Goal: Obtain resource: Obtain resource

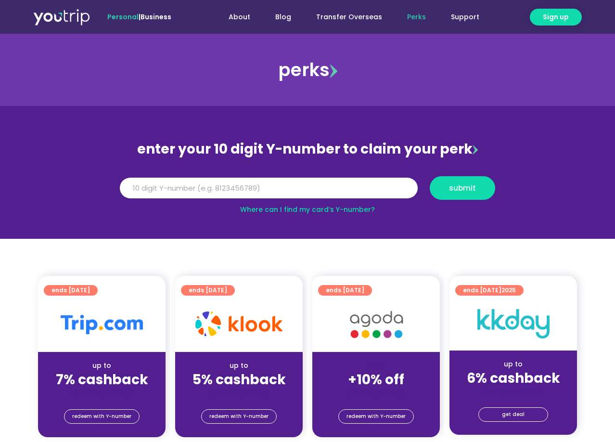
click at [307, 193] on input "Y Number" at bounding box center [269, 188] width 298 height 21
drag, startPoint x: 236, startPoint y: 186, endPoint x: 111, endPoint y: 191, distance: 125.7
click at [120, 191] on input "8136549354" at bounding box center [269, 188] width 298 height 21
type input "8136549354"
click at [573, 189] on section "enter your 10 digit Y-number to claim your perk Y Number 8136549354 submit Wher…" at bounding box center [307, 172] width 615 height 133
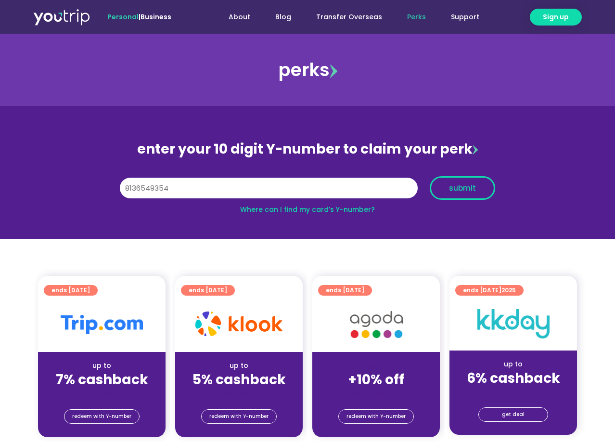
click at [445, 183] on button "submit" at bounding box center [462, 188] width 65 height 24
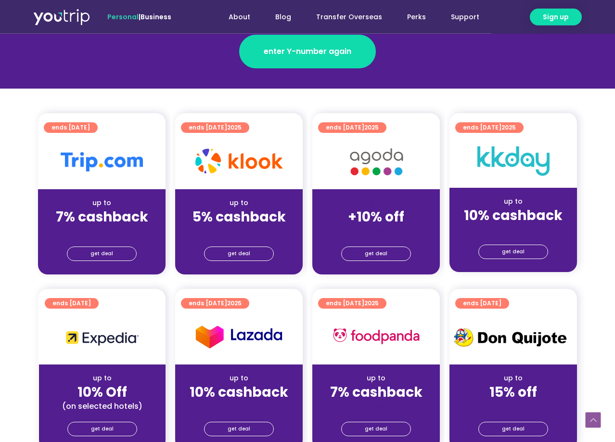
scroll to position [147, 0]
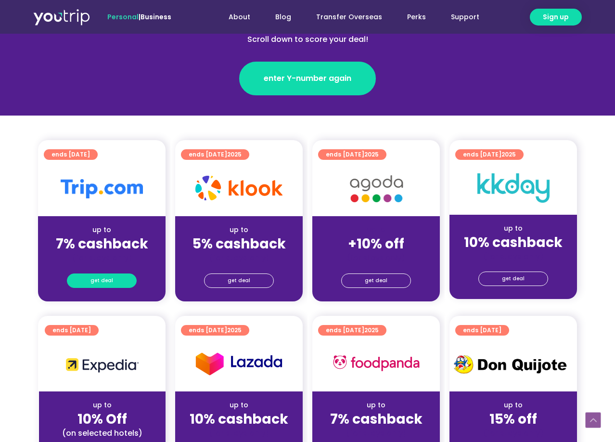
click at [88, 281] on link "get deal" at bounding box center [102, 280] width 70 height 14
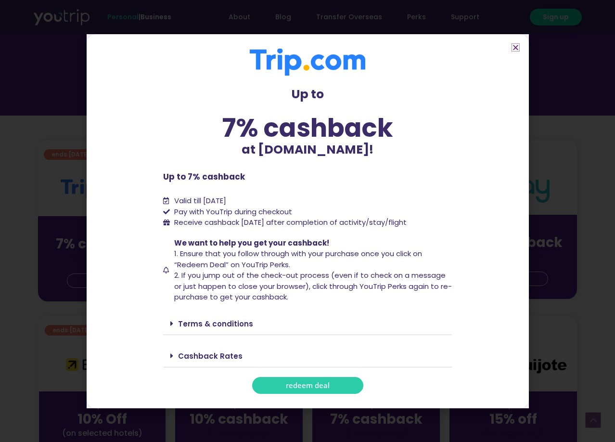
scroll to position [294, 0]
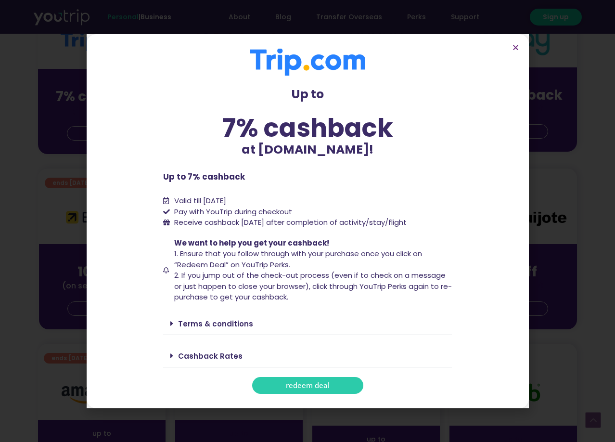
click at [294, 378] on link "redeem deal" at bounding box center [307, 385] width 111 height 17
